Goal: Answer question/provide support: Share knowledge or assist other users

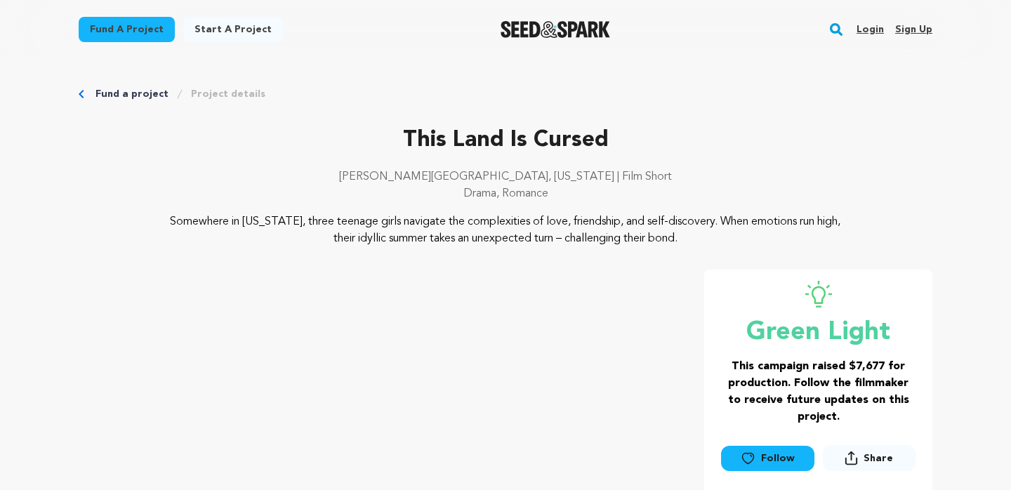
click at [873, 30] on link "Login" at bounding box center [870, 29] width 27 height 22
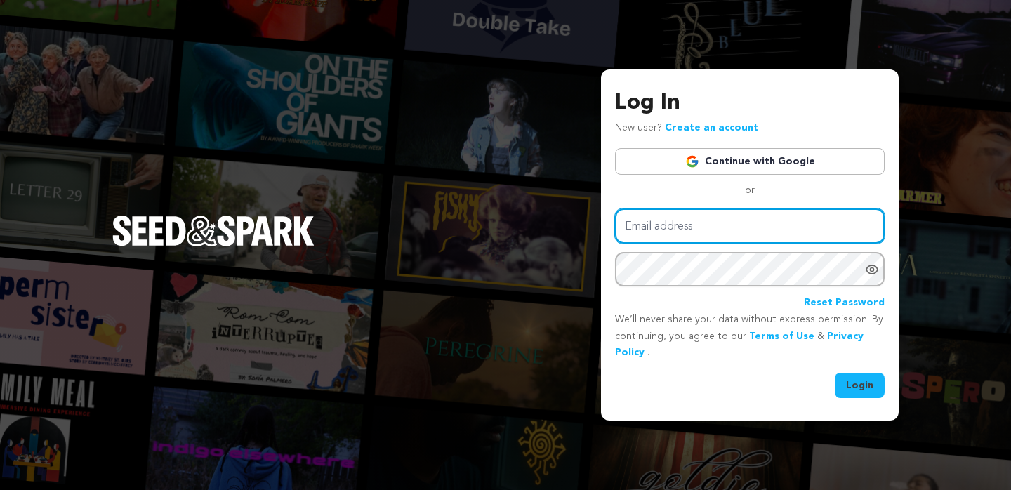
click at [729, 218] on input "Email address" at bounding box center [750, 227] width 270 height 36
type input "jsobrino@sva.edu"
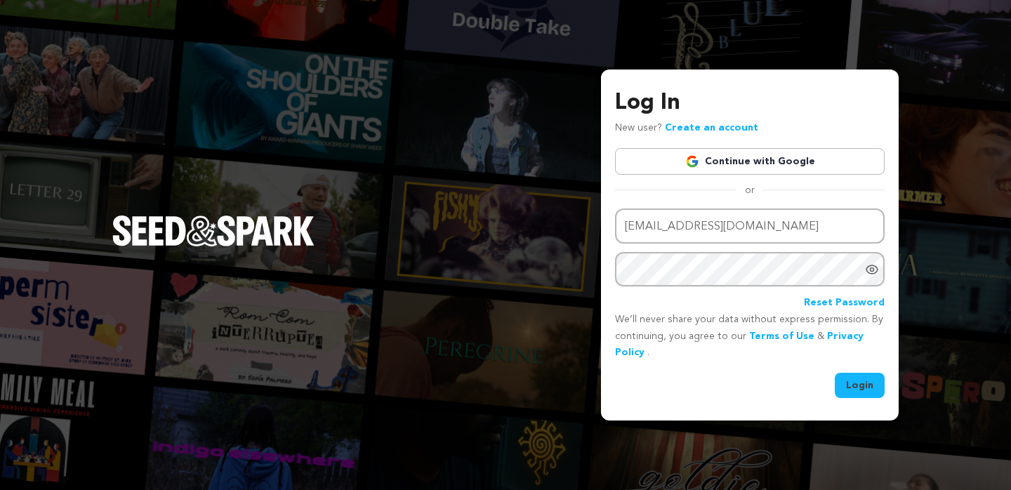
click at [853, 386] on button "Login" at bounding box center [860, 385] width 50 height 25
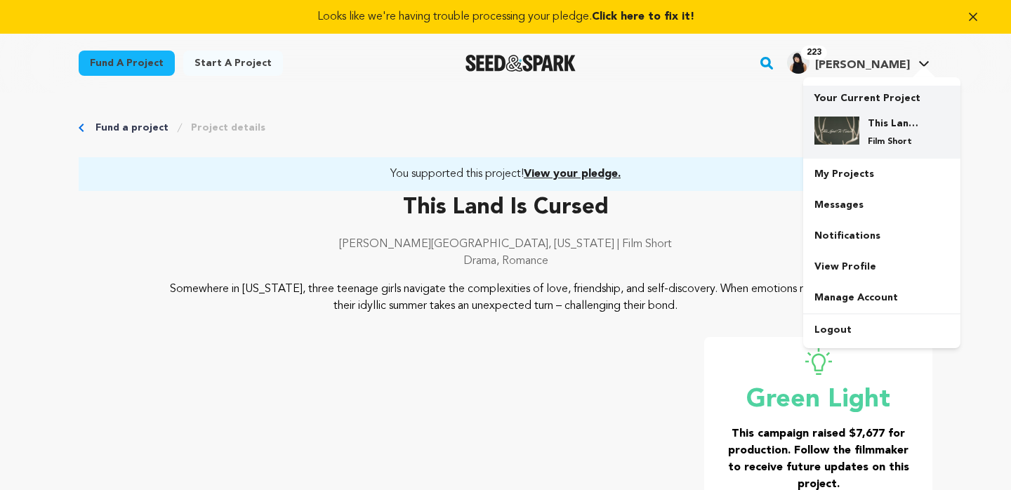
click at [883, 117] on h4 "This Land Is Cursed" at bounding box center [893, 124] width 51 height 14
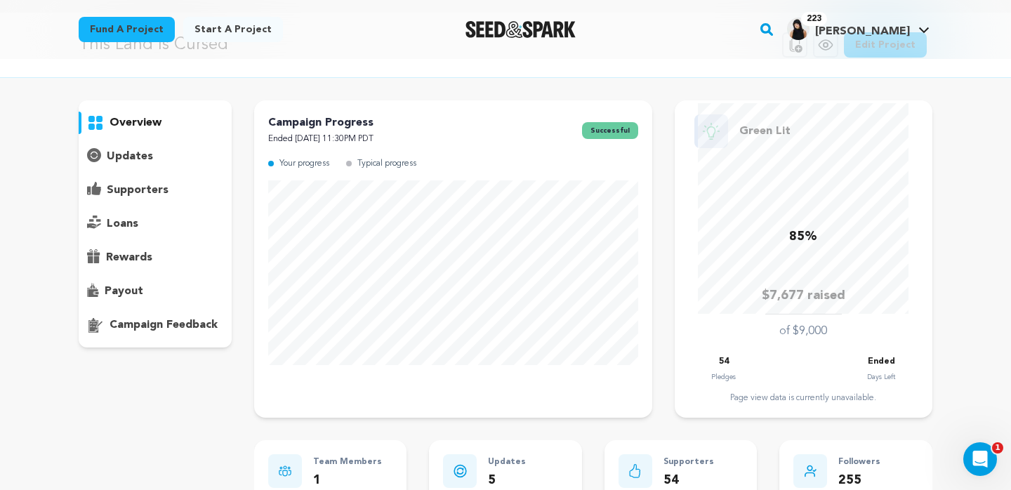
click at [136, 188] on p "supporters" at bounding box center [138, 190] width 62 height 17
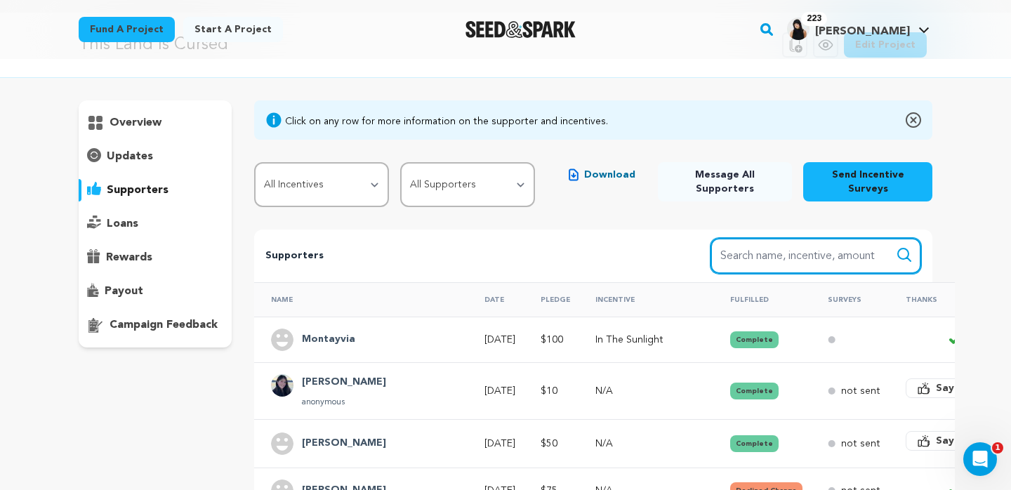
click at [747, 240] on input "Search name, item" at bounding box center [816, 256] width 211 height 36
type input "100"
click at [896, 246] on button "Search" at bounding box center [904, 254] width 17 height 17
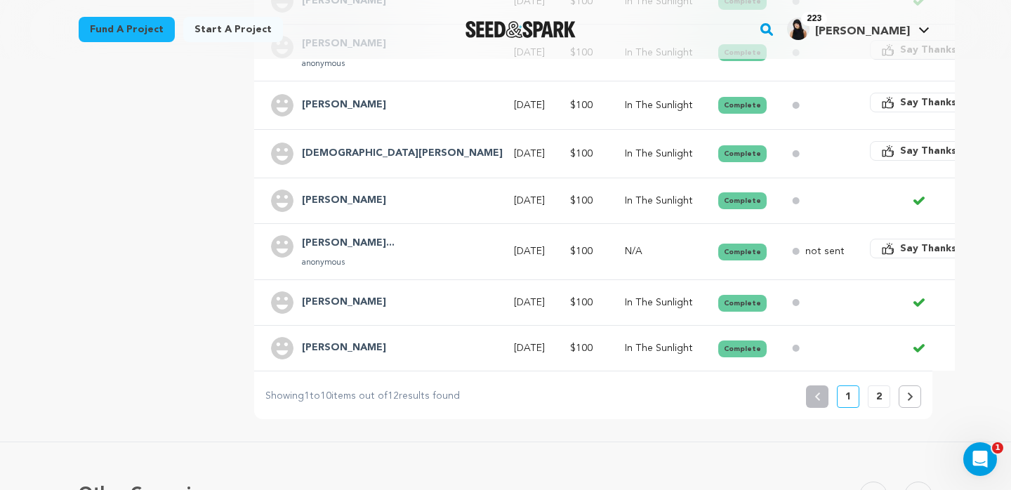
scroll to position [523, 0]
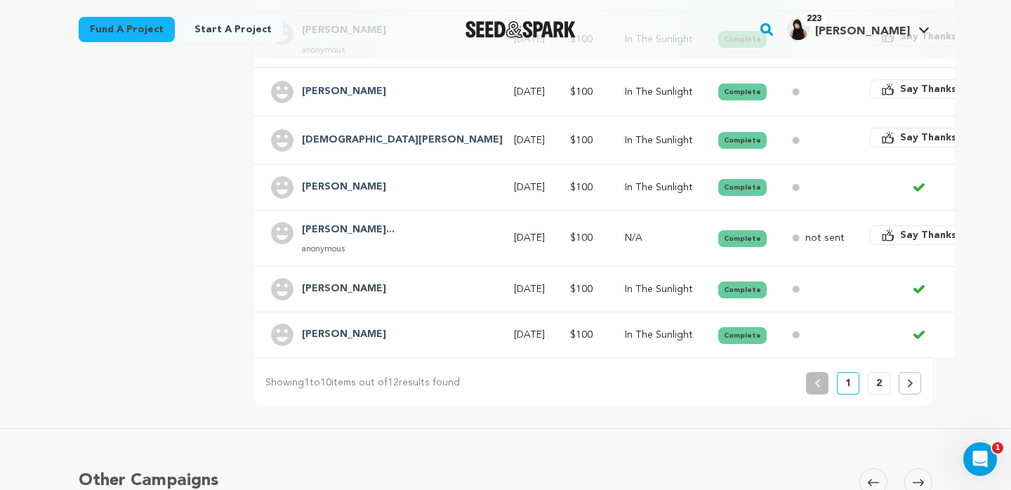
click at [873, 372] on button "2" at bounding box center [879, 383] width 22 height 22
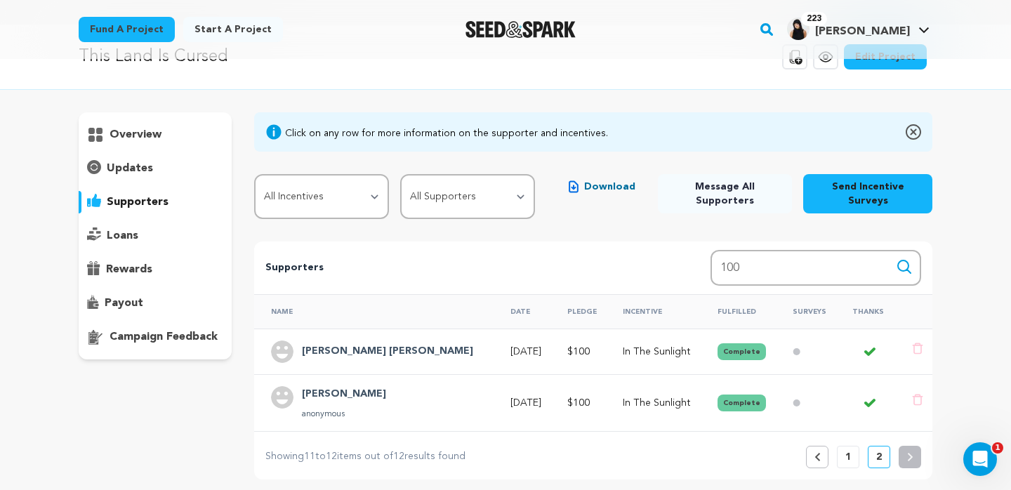
scroll to position [67, 0]
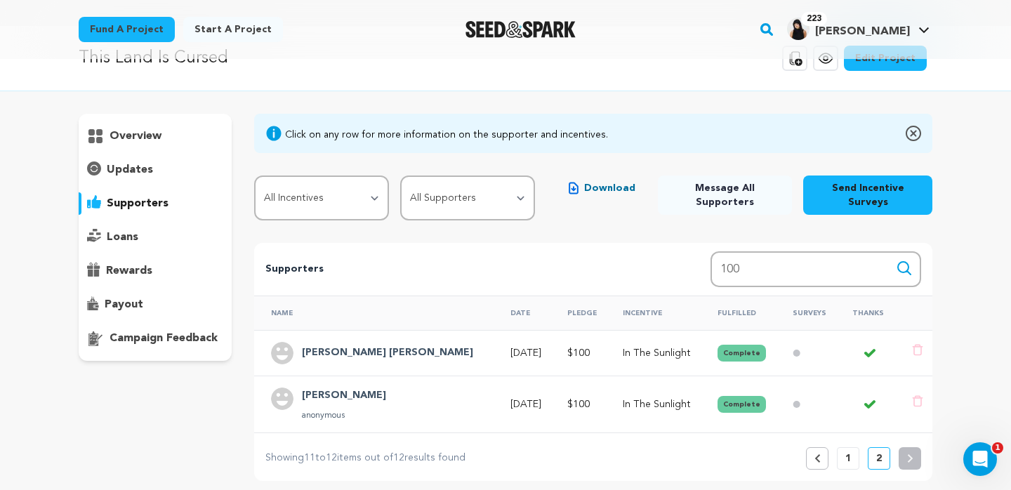
click at [842, 447] on button "1" at bounding box center [848, 458] width 22 height 22
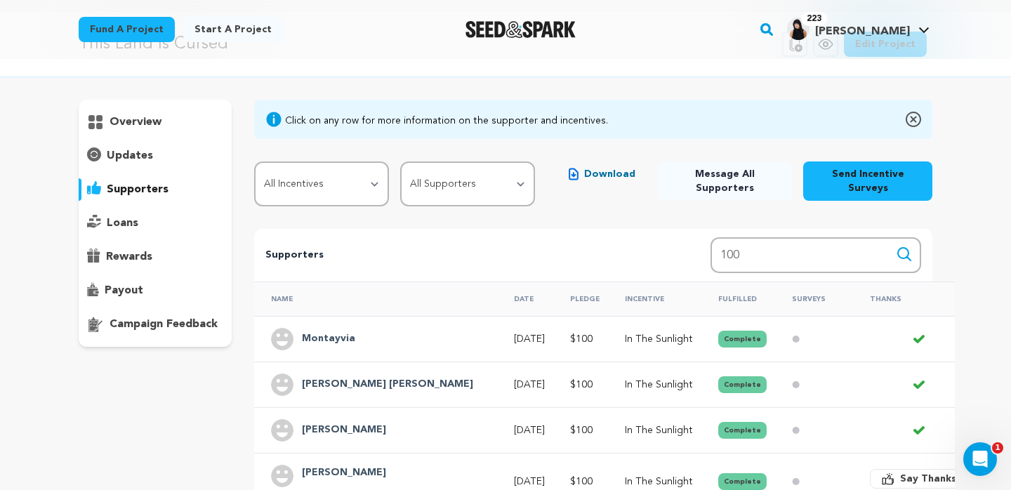
scroll to position [214, 0]
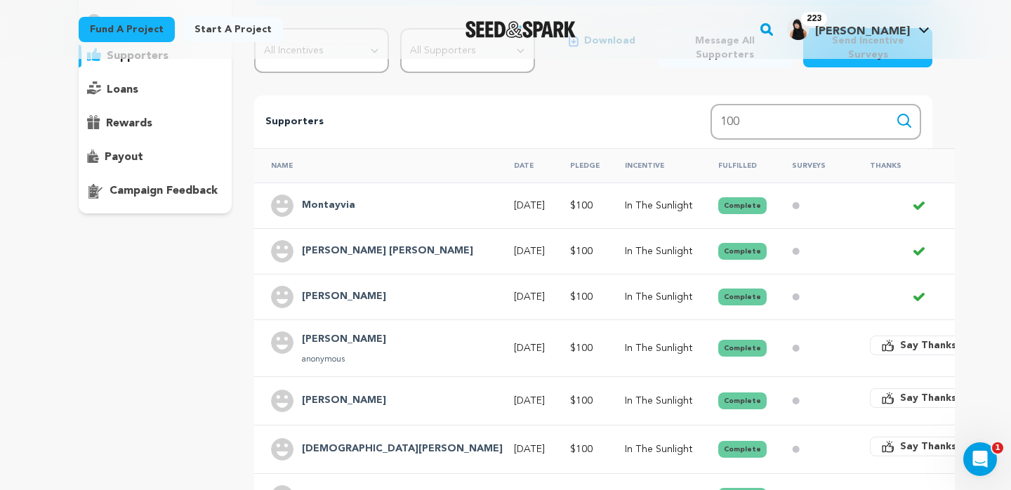
click at [315, 197] on h4 "Montayvia" at bounding box center [328, 205] width 53 height 17
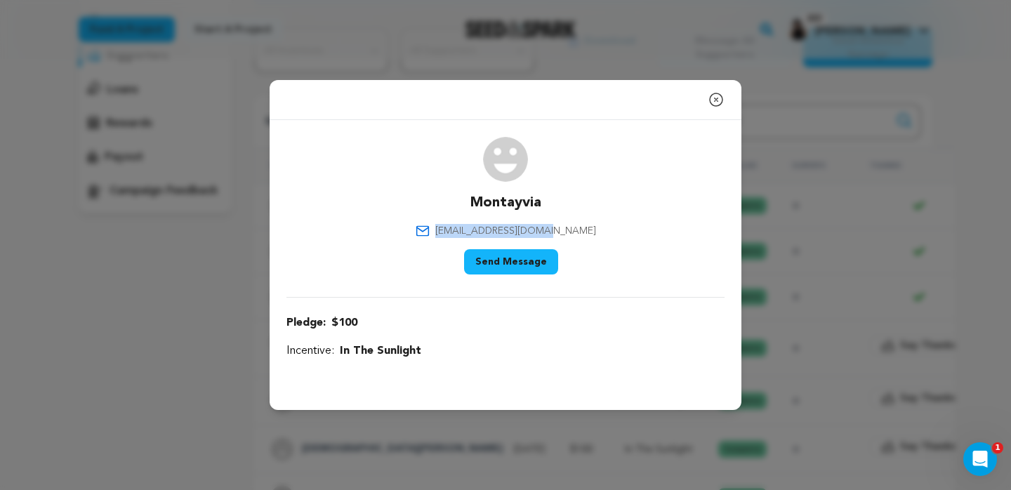
drag, startPoint x: 581, startPoint y: 228, endPoint x: 456, endPoint y: 234, distance: 124.4
click at [456, 234] on div "Montayvia montayvia13@gmail.com Say Thank You Send Message" at bounding box center [505, 208] width 438 height 143
copy span "montayvia13@gmail.com"
click at [715, 98] on icon "button" at bounding box center [716, 99] width 13 height 13
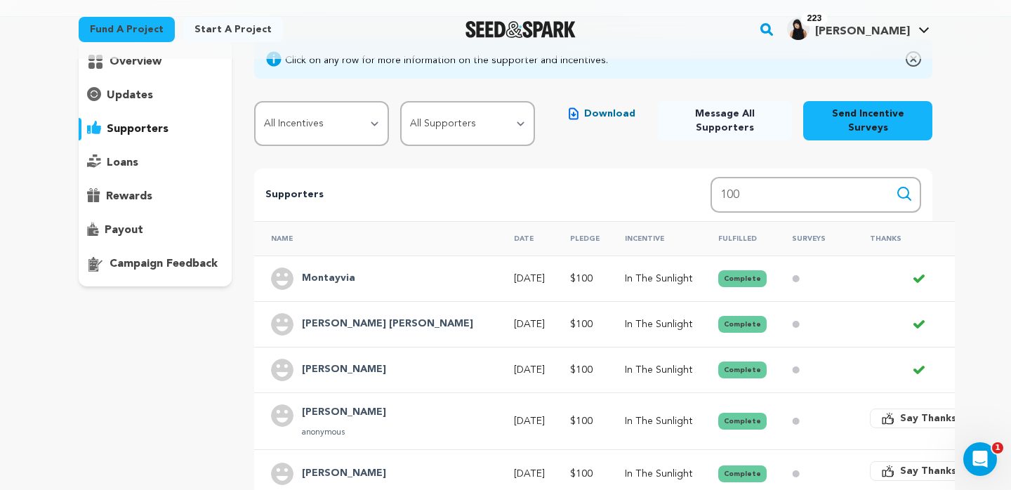
scroll to position [87, 0]
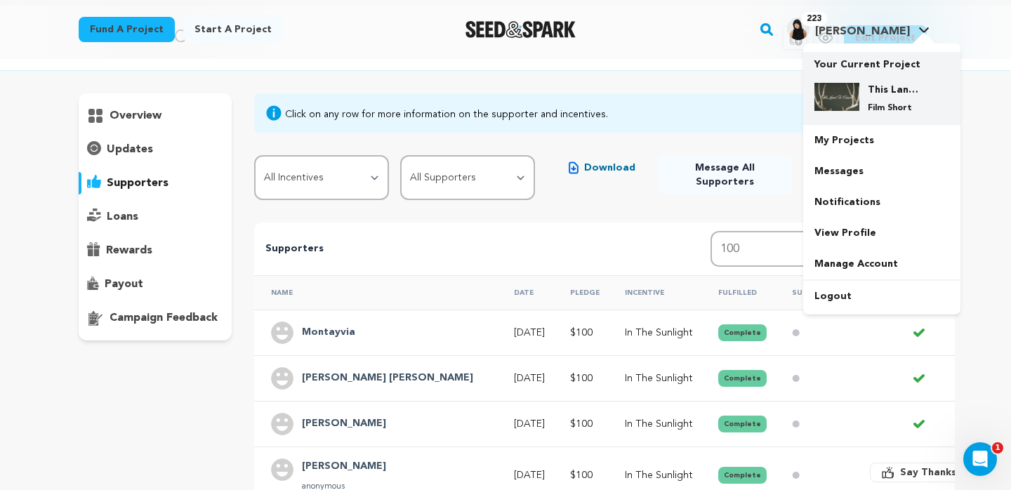
click at [862, 98] on div "This Land Is Cursed Film Short" at bounding box center [892, 98] width 67 height 31
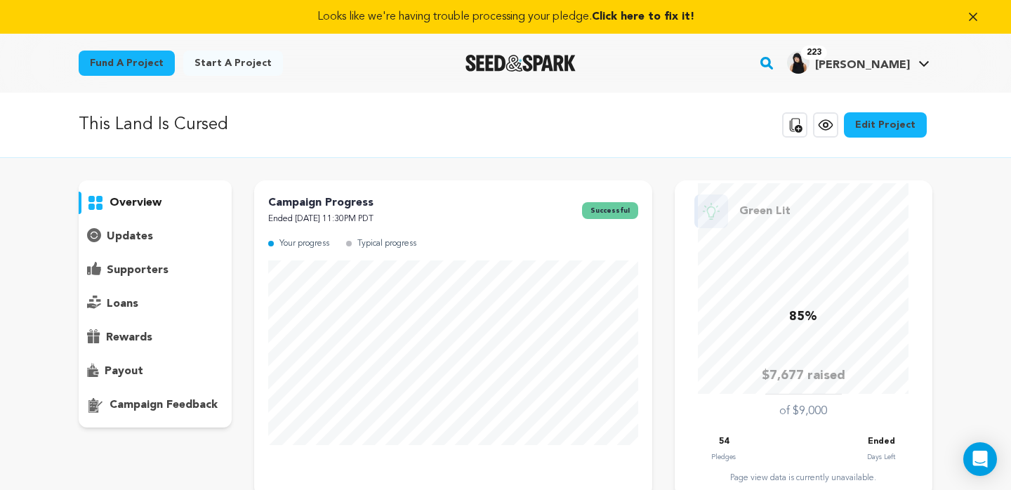
click at [129, 242] on p "updates" at bounding box center [130, 236] width 46 height 17
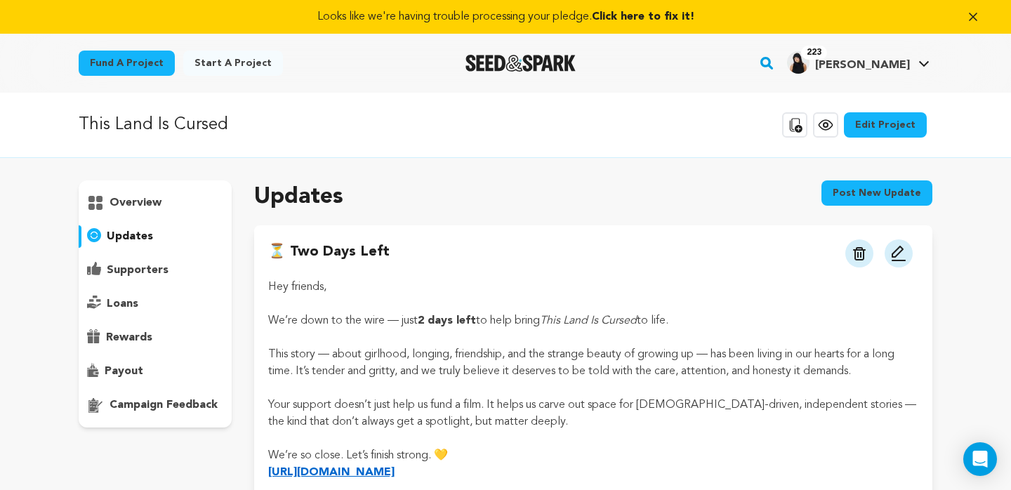
click at [129, 267] on p "supporters" at bounding box center [138, 270] width 62 height 17
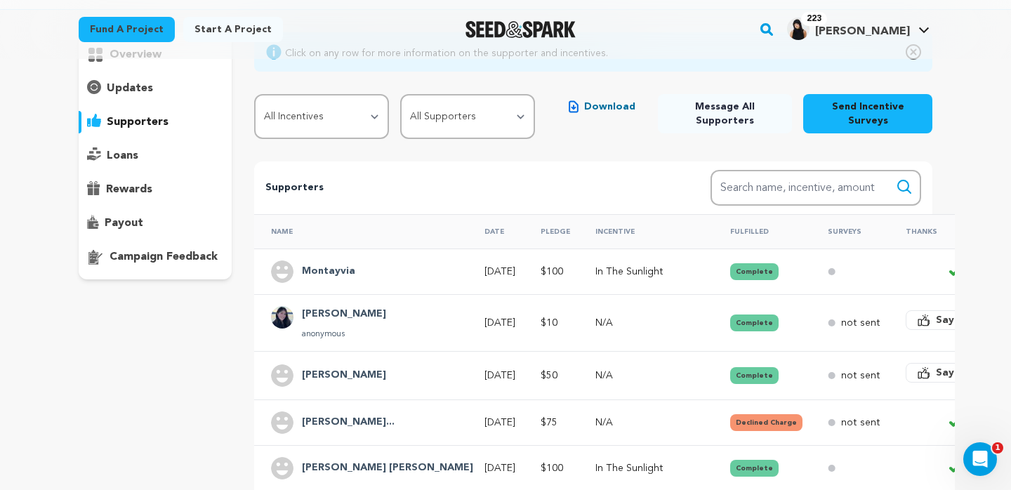
scroll to position [145, 0]
